Goal: Transaction & Acquisition: Book appointment/travel/reservation

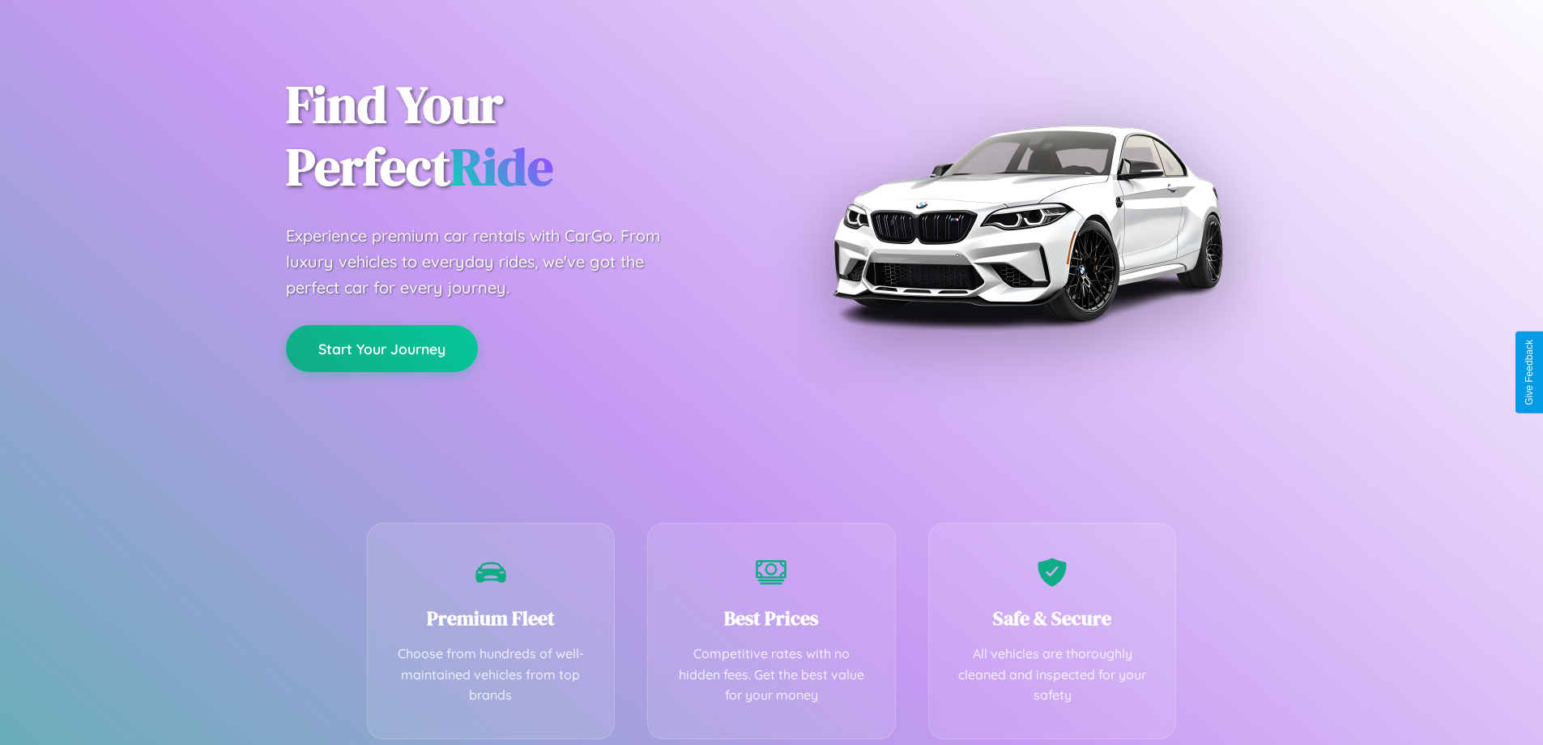
scroll to position [319, 0]
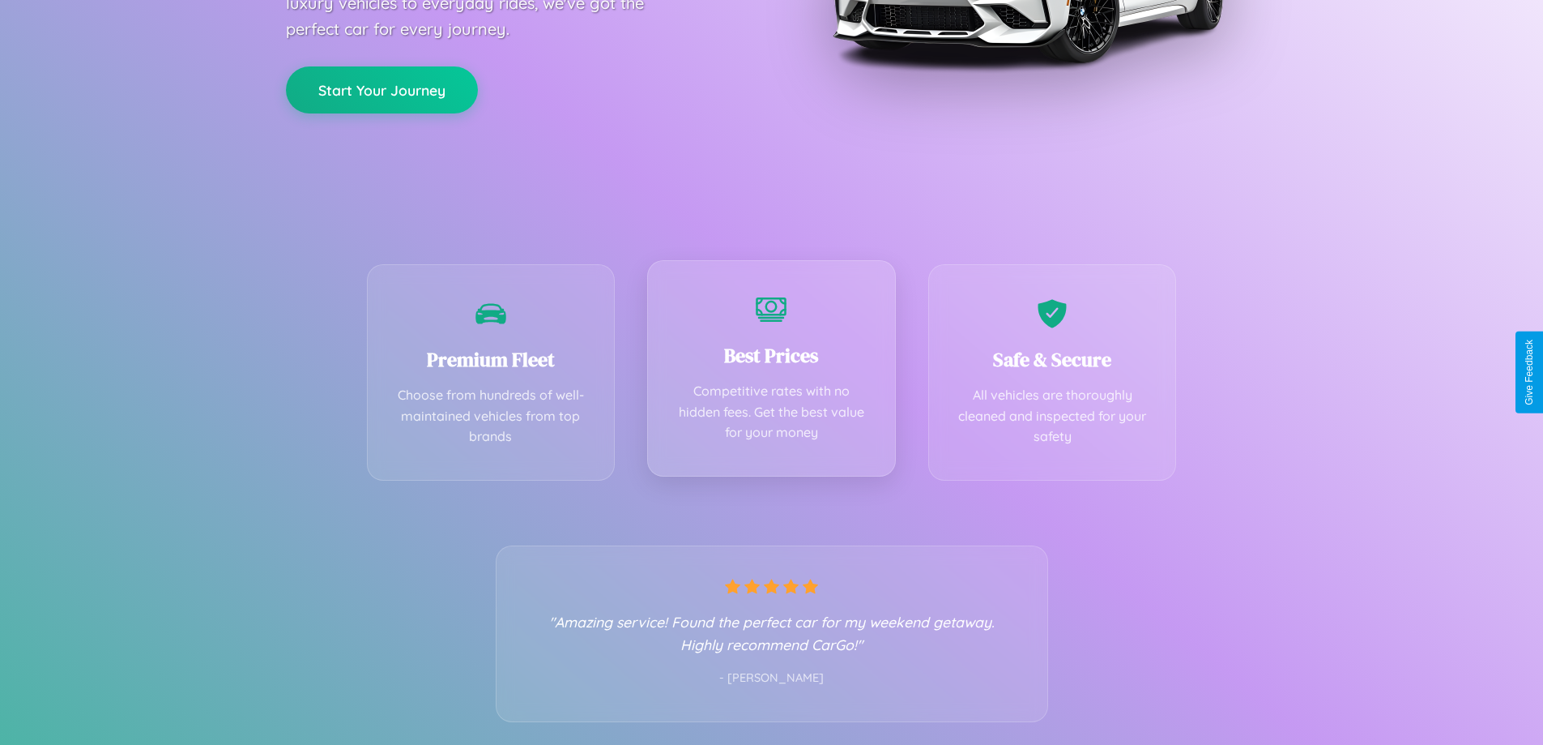
click at [771, 372] on div "Best Prices Competitive rates with no hidden fees. Get the best value for your …" at bounding box center [771, 368] width 249 height 216
click at [382, 88] on button "Start Your Journey" at bounding box center [382, 88] width 192 height 47
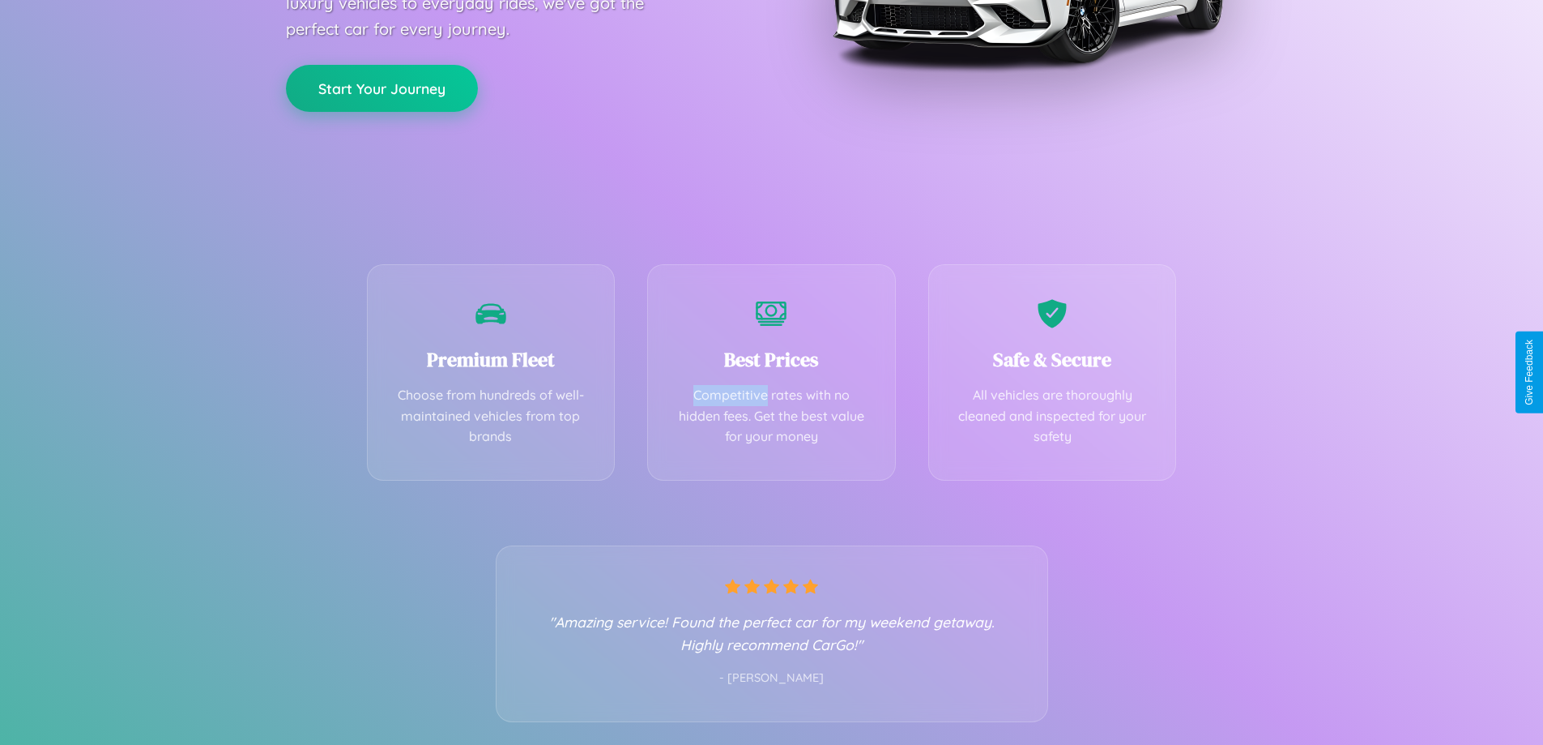
click at [382, 88] on button "Start Your Journey" at bounding box center [382, 88] width 192 height 47
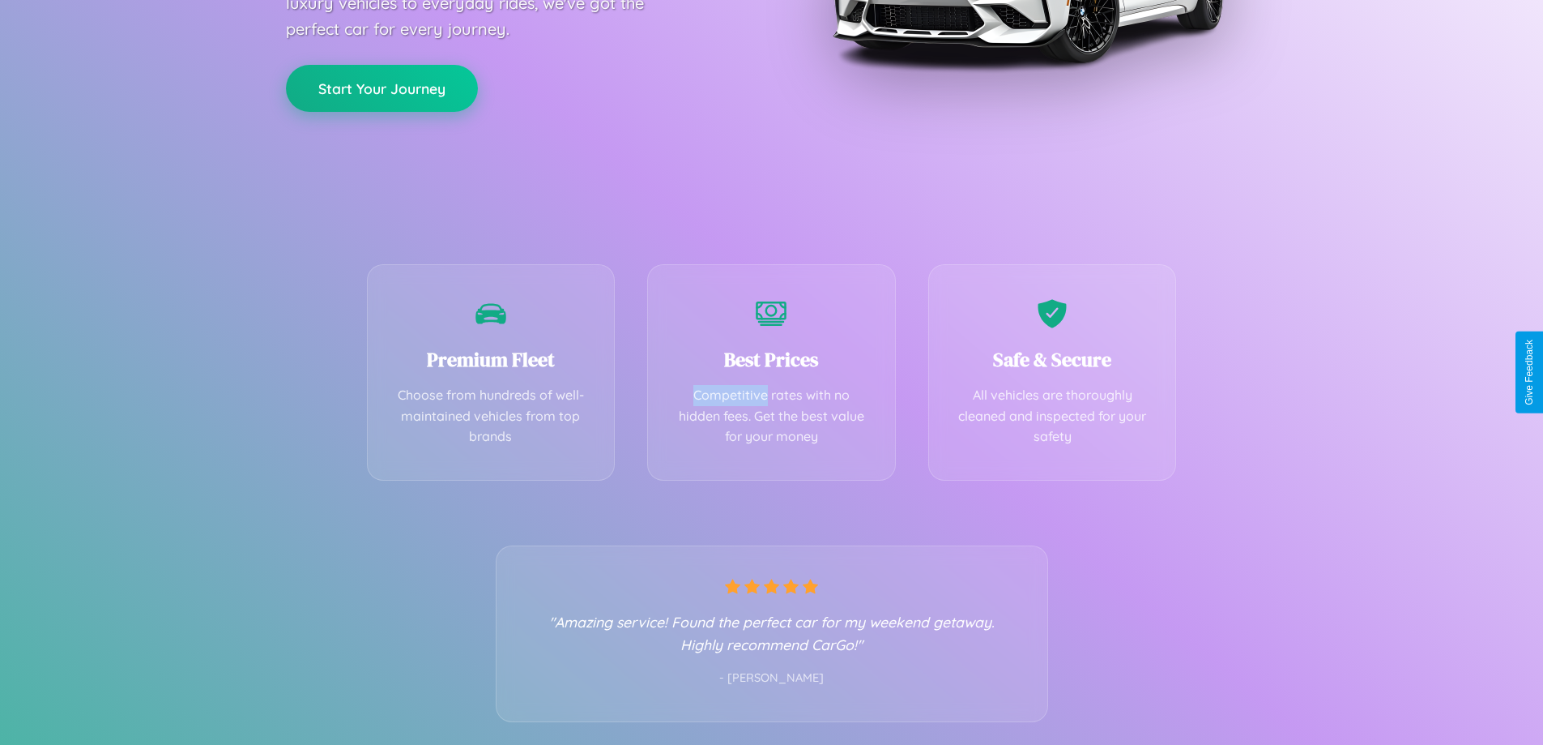
click at [382, 88] on button "Start Your Journey" at bounding box center [382, 88] width 192 height 47
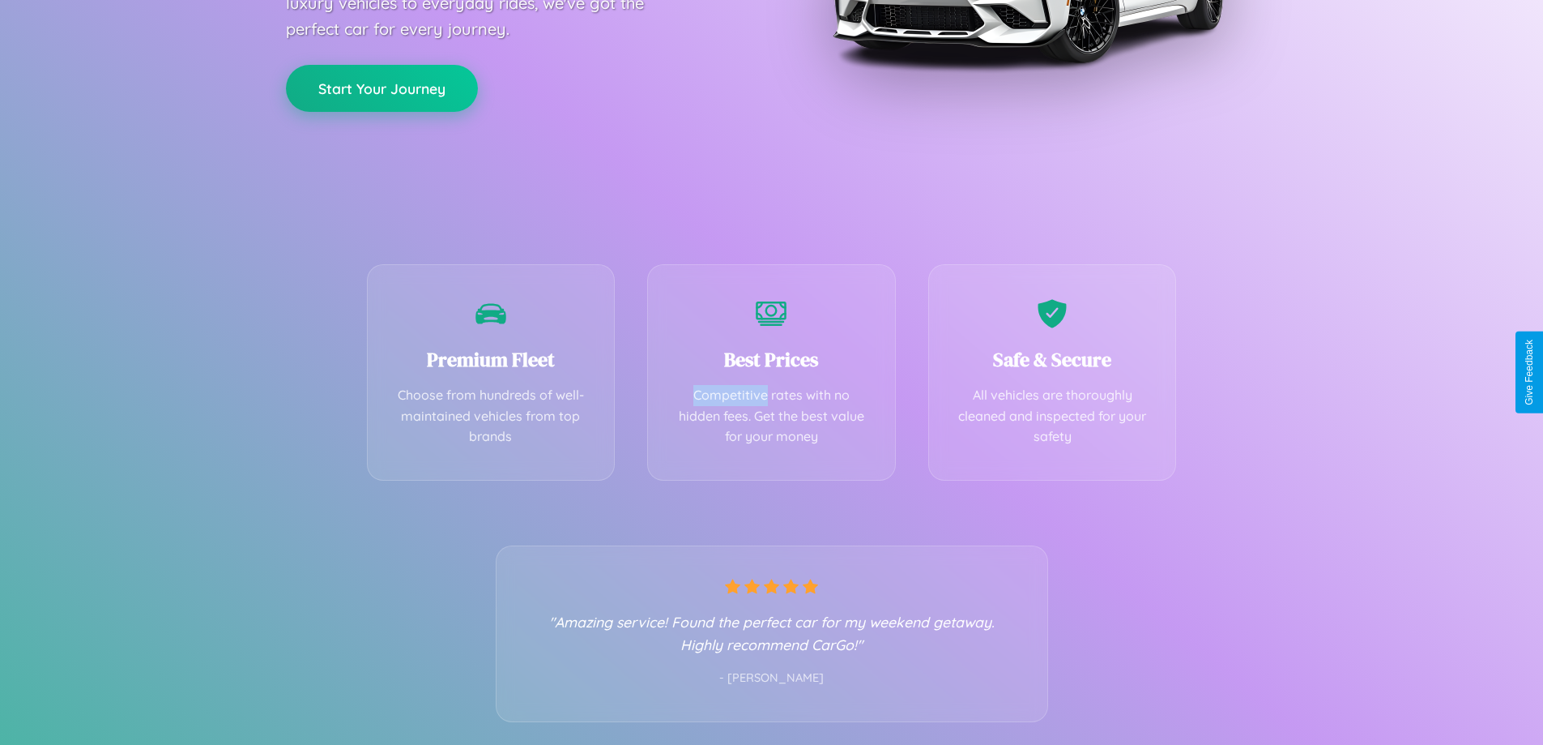
click at [382, 88] on button "Start Your Journey" at bounding box center [382, 88] width 192 height 47
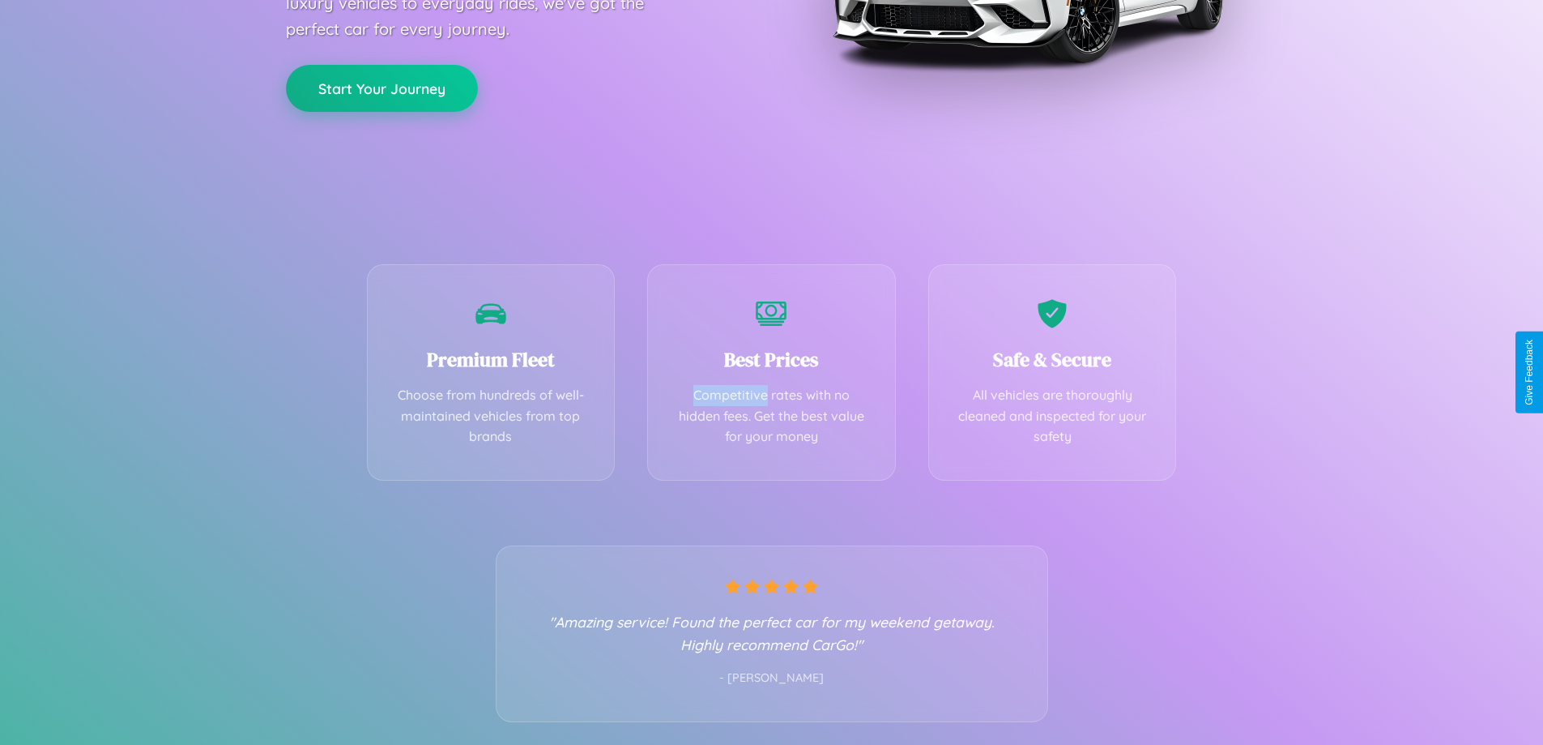
click at [382, 88] on button "Start Your Journey" at bounding box center [382, 88] width 192 height 47
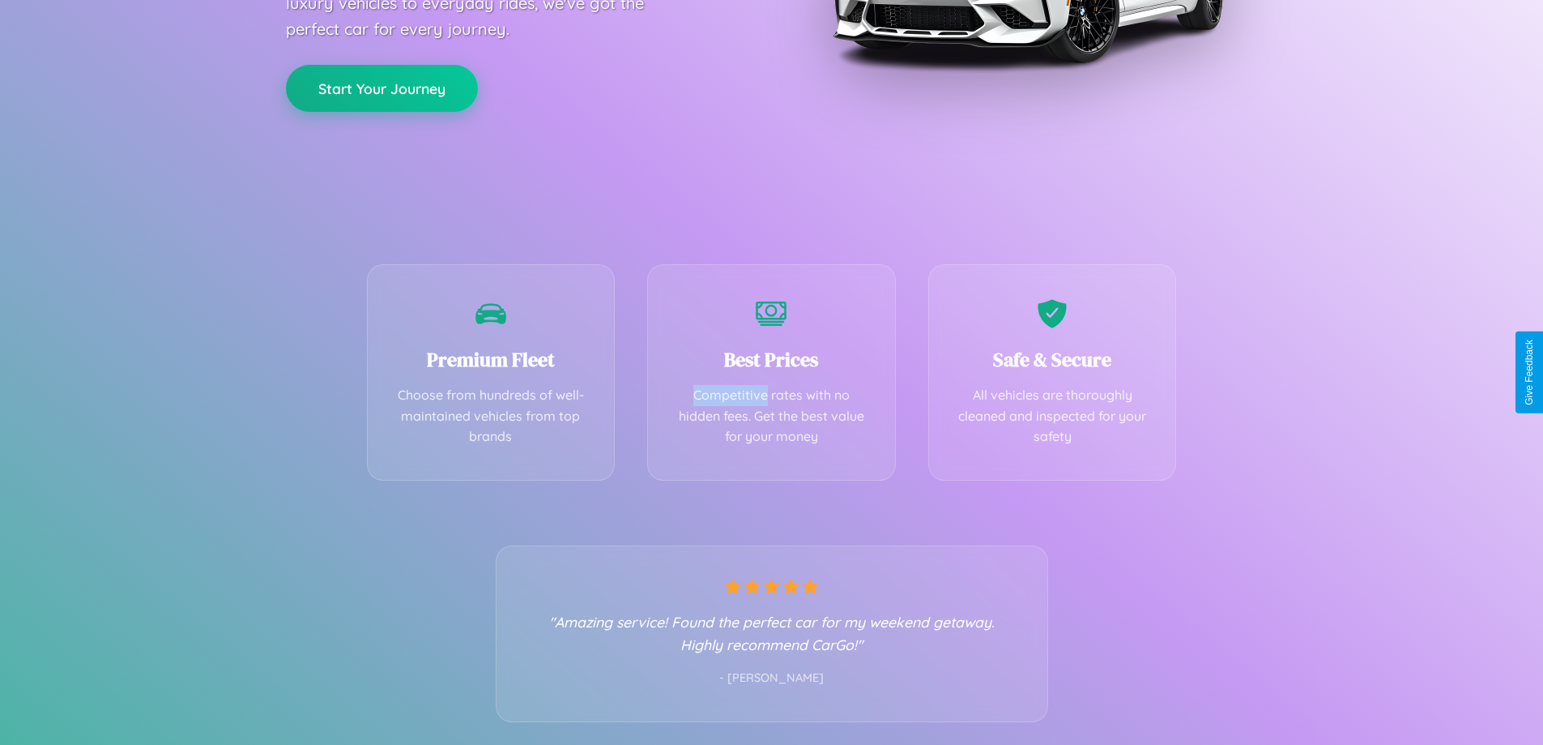
click at [382, 88] on button "Start Your Journey" at bounding box center [382, 88] width 192 height 47
